Goal: Task Accomplishment & Management: Use online tool/utility

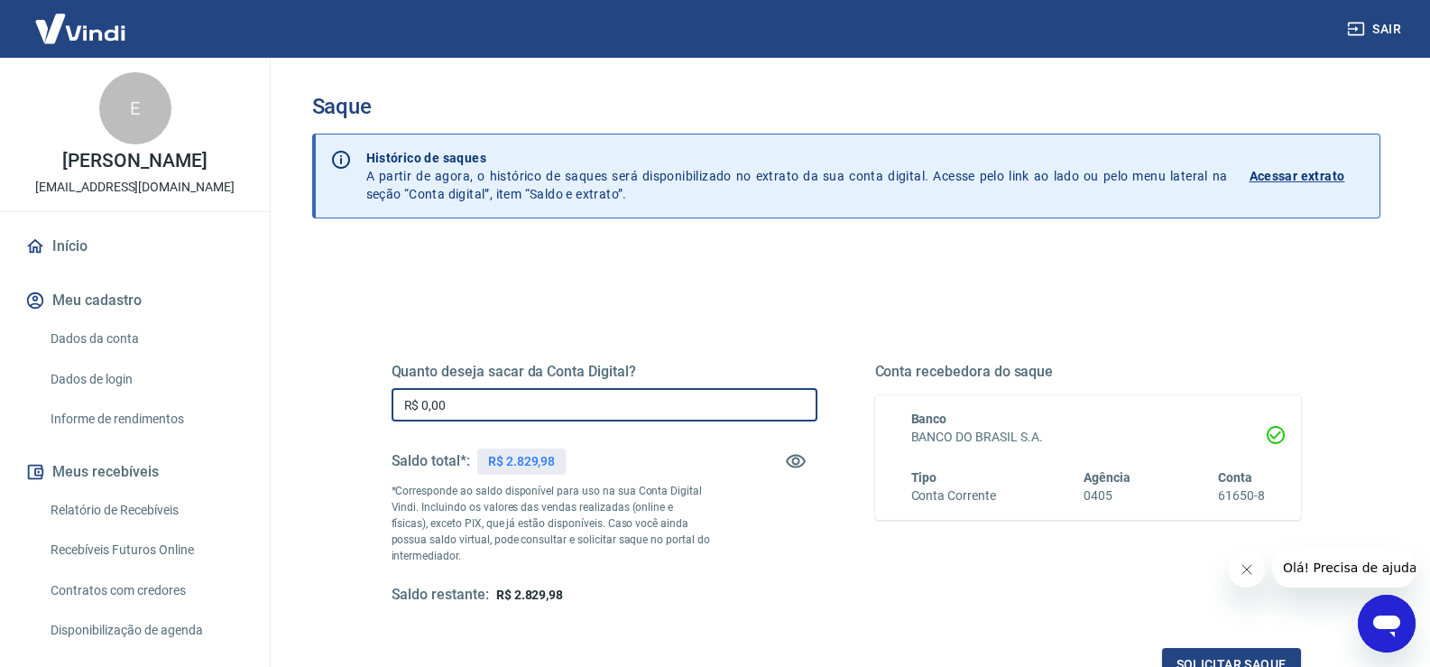
click at [469, 401] on input "R$ 0,00" at bounding box center [604, 404] width 426 height 33
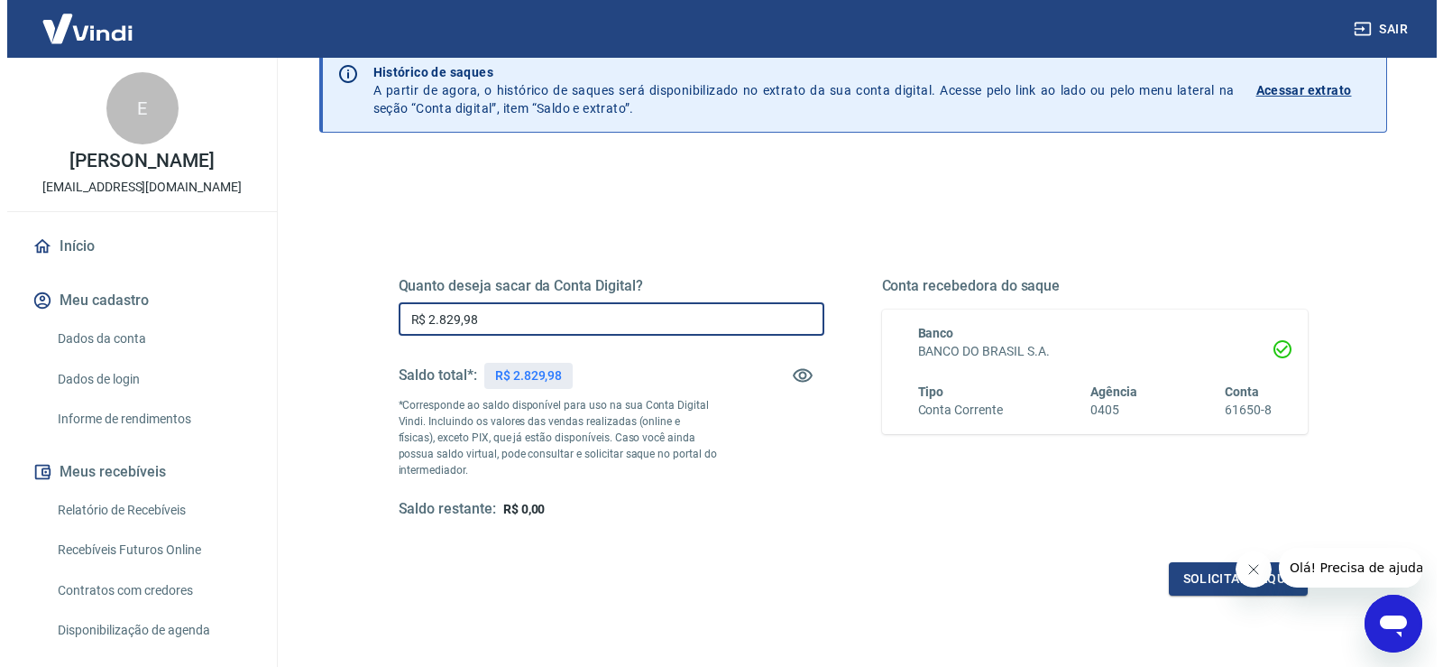
scroll to position [90, 0]
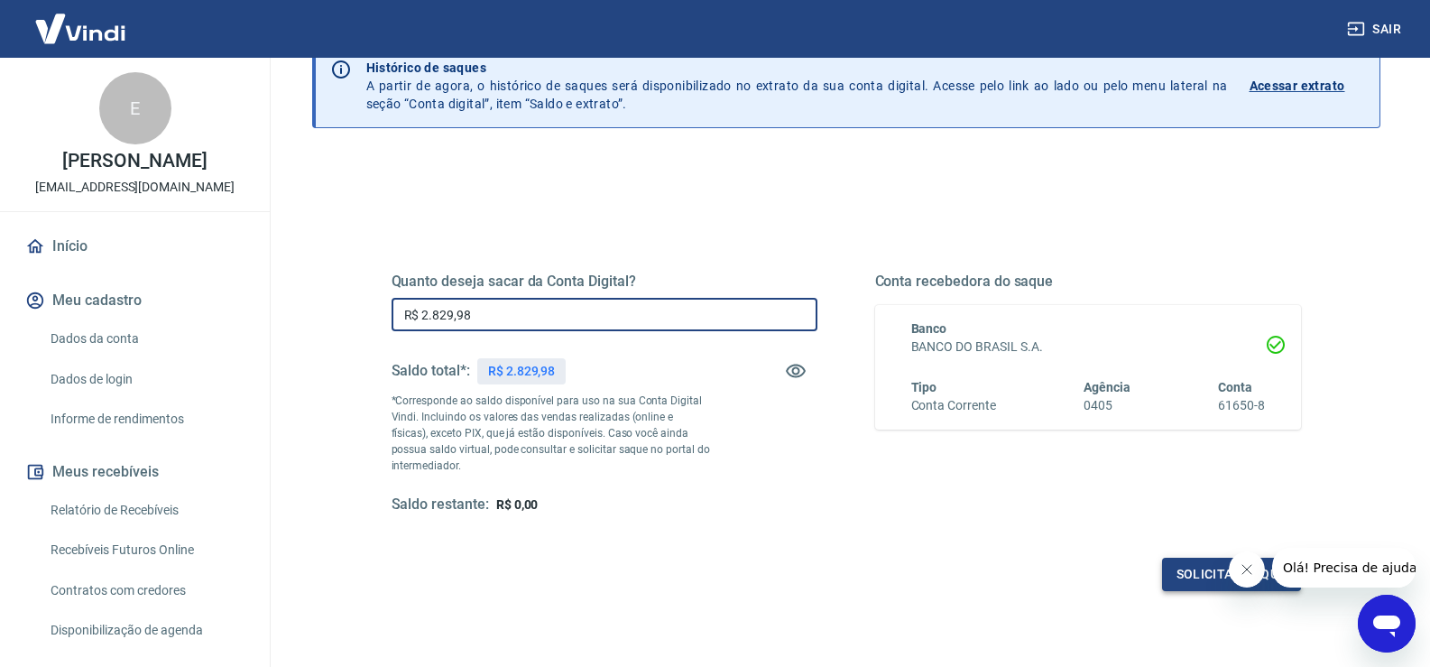
type input "R$ 2.829,98"
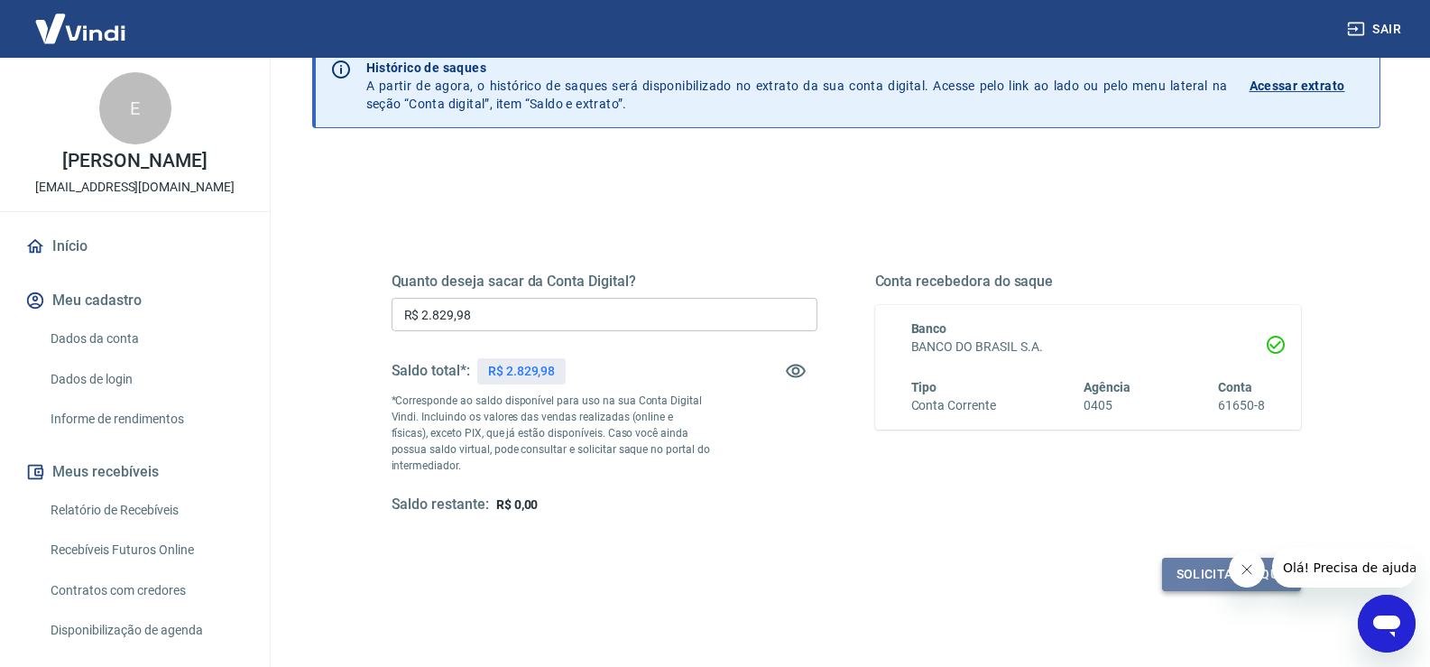
click at [1198, 574] on button "Solicitar saque" at bounding box center [1231, 573] width 139 height 33
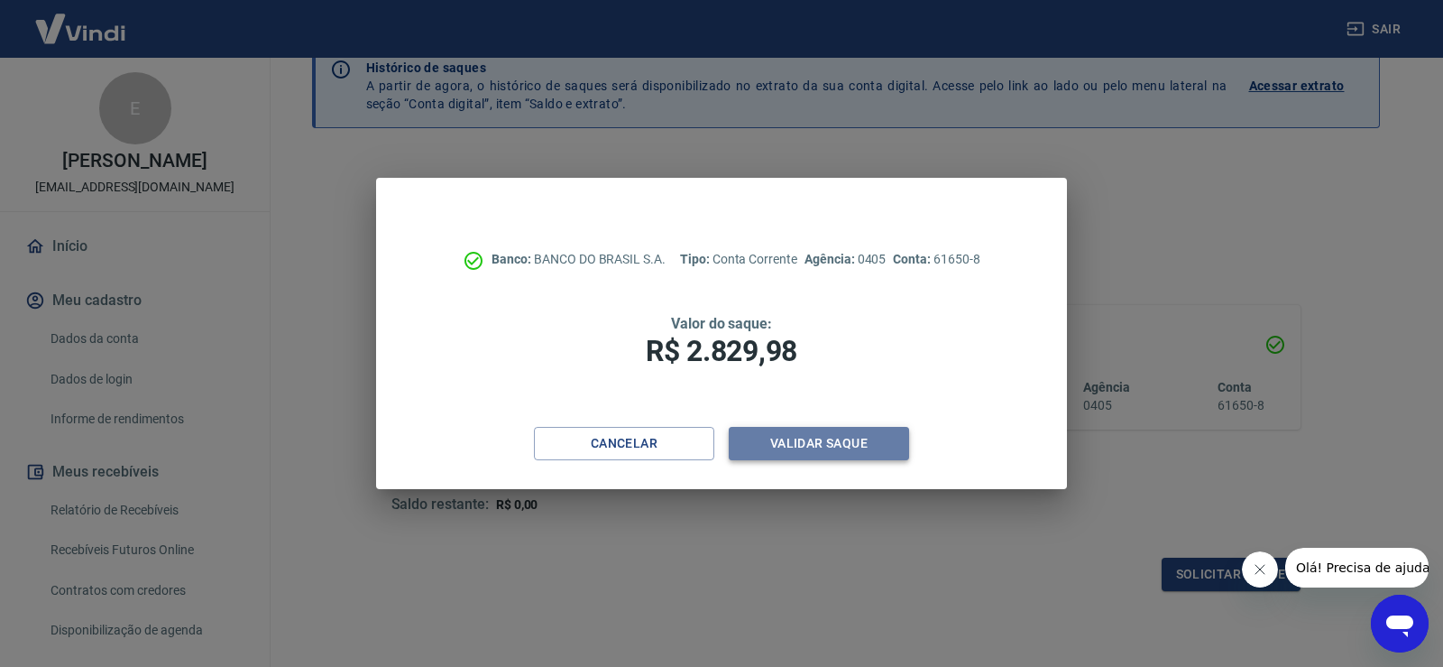
click at [835, 444] on button "Validar saque" at bounding box center [819, 443] width 180 height 33
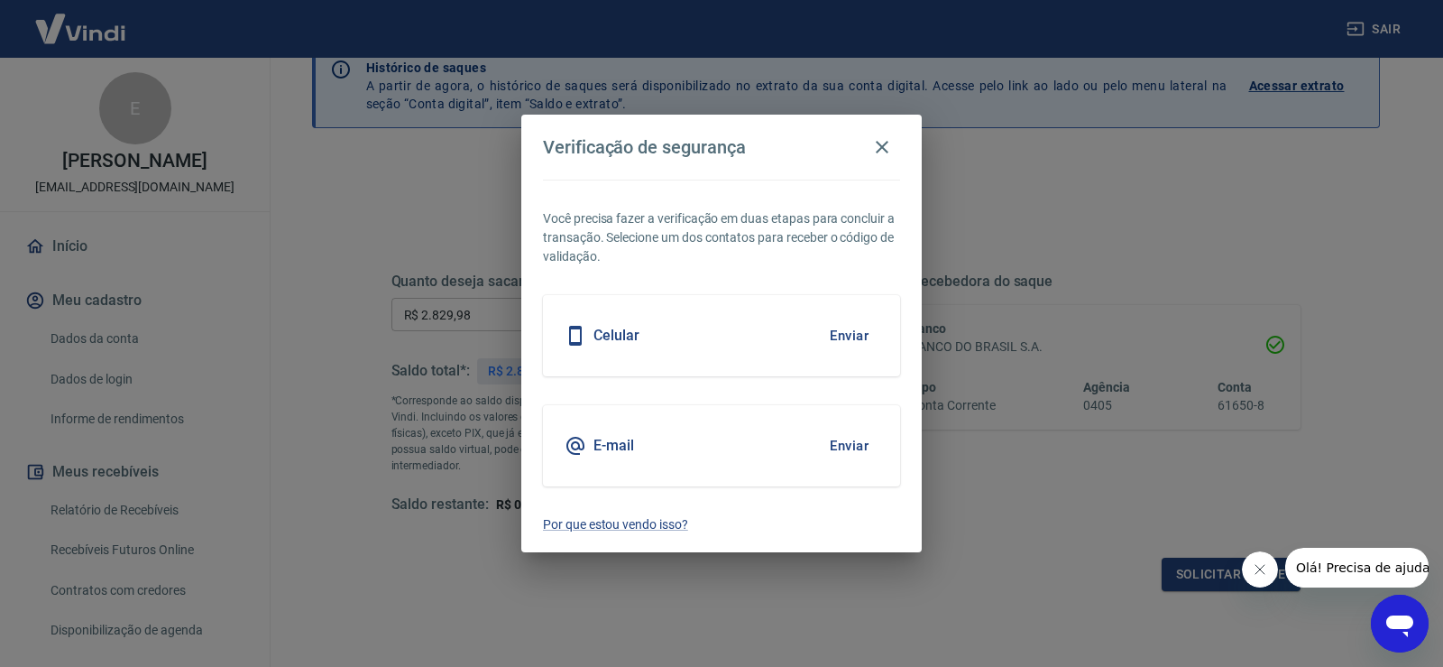
click at [849, 439] on button "Enviar" at bounding box center [849, 446] width 59 height 38
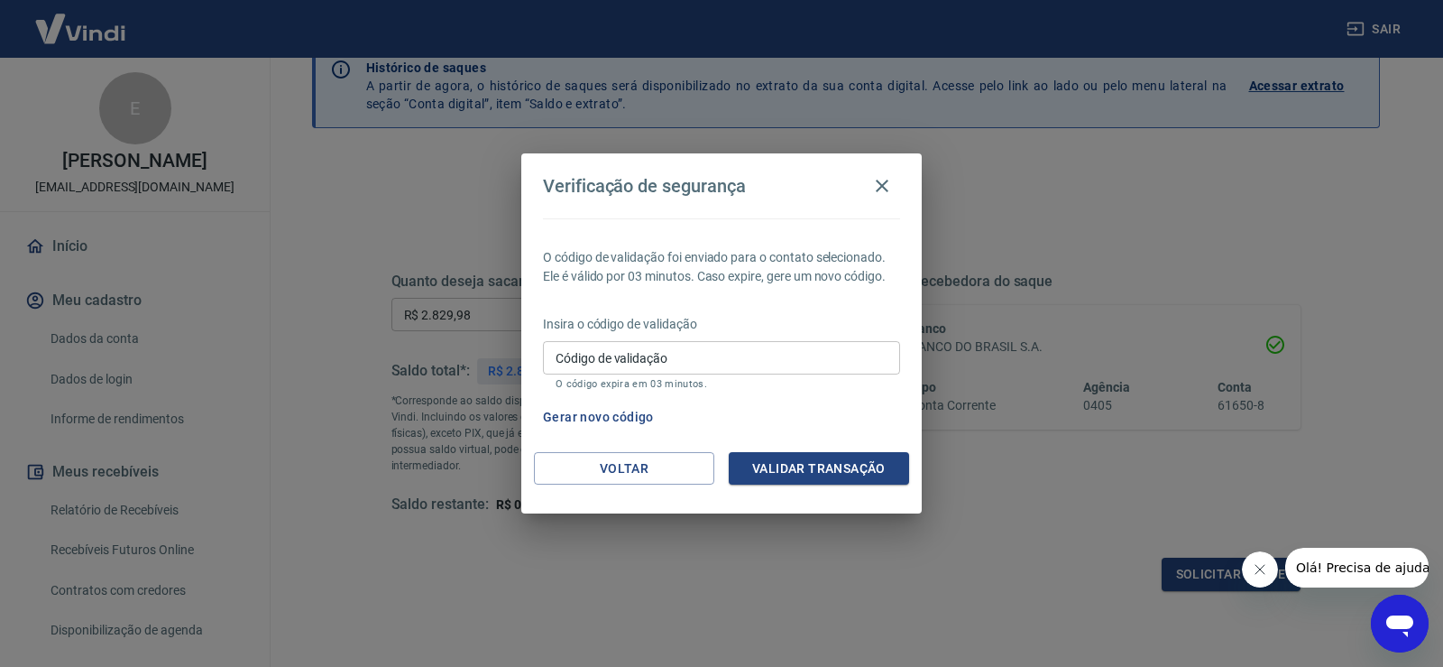
click at [617, 357] on input "Código de validação" at bounding box center [721, 357] width 357 height 33
type input "887341"
click at [801, 471] on button "Validar transação" at bounding box center [819, 468] width 180 height 33
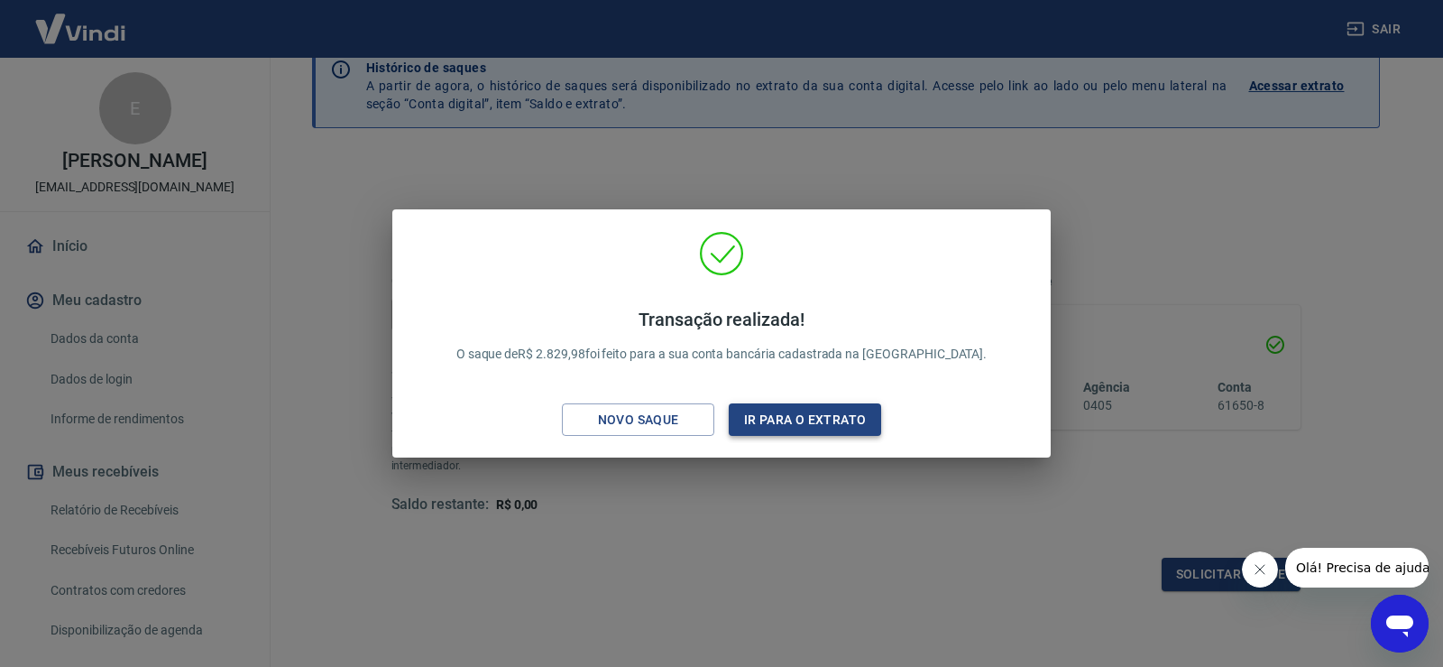
click at [791, 430] on button "Ir para o extrato" at bounding box center [805, 419] width 152 height 33
